Goal: Download file/media

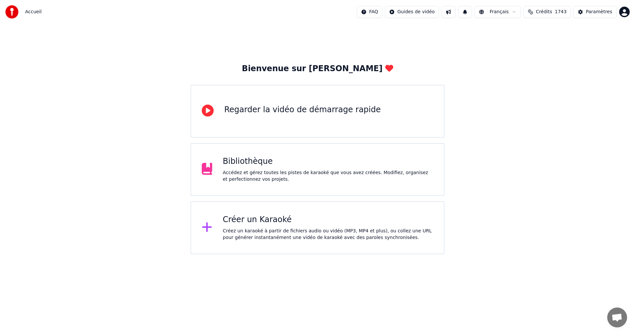
click at [299, 165] on div "Bibliothèque" at bounding box center [328, 161] width 211 height 11
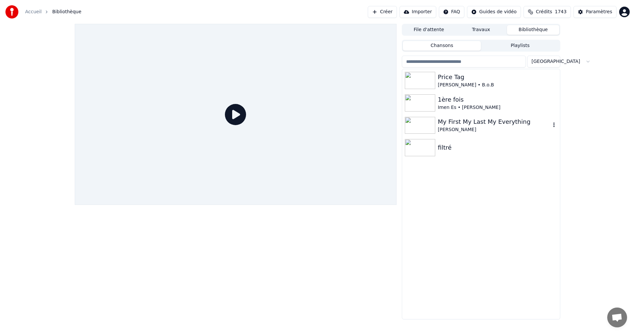
click at [447, 127] on div "[PERSON_NAME]" at bounding box center [494, 129] width 113 height 7
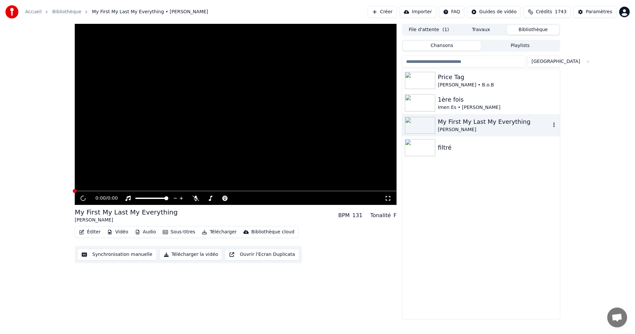
click at [447, 127] on div "[PERSON_NAME]" at bounding box center [494, 129] width 113 height 7
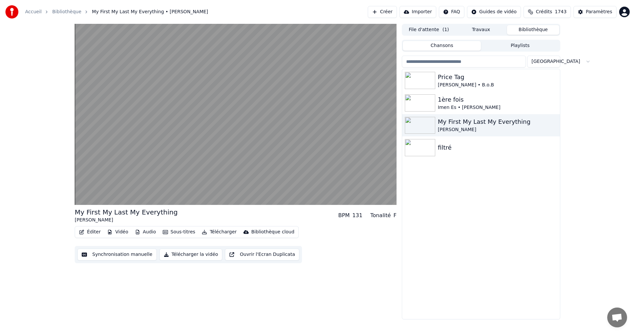
click at [91, 233] on button "Éditer" at bounding box center [89, 231] width 27 height 9
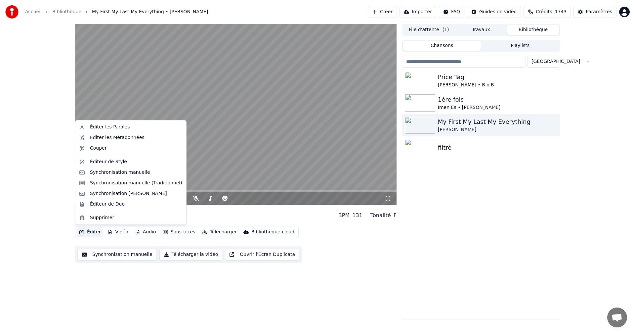
click at [539, 244] on div "Price Tag [PERSON_NAME] • B.o.B 1ère fois [PERSON_NAME] My First My Last My Ev…" at bounding box center [481, 194] width 158 height 250
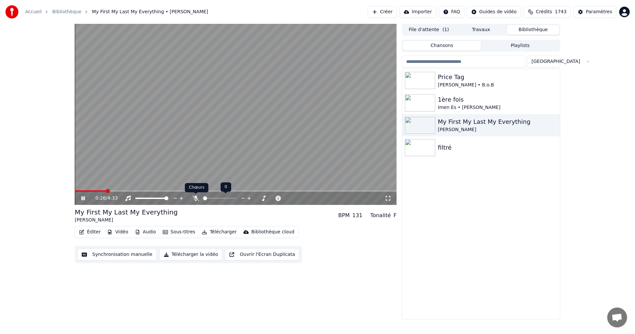
click at [194, 201] on icon at bounding box center [196, 198] width 7 height 5
click at [195, 256] on button "Télécharger la vidéo" at bounding box center [191, 255] width 63 height 12
